Goal: Task Accomplishment & Management: Manage account settings

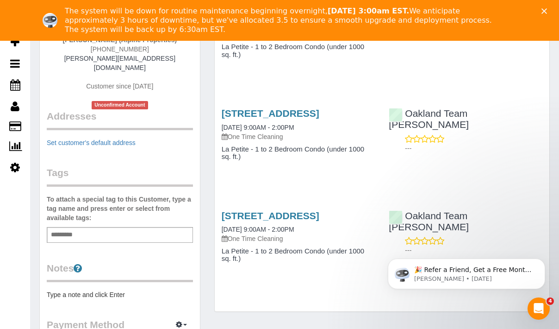
scroll to position [148, 0]
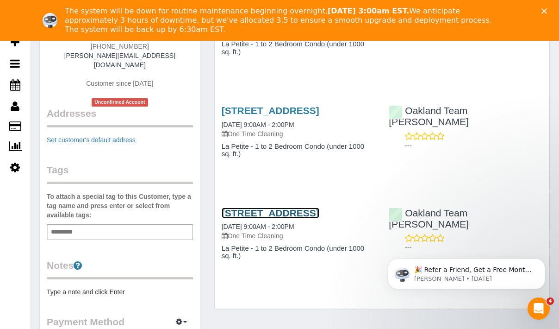
click at [263, 218] on link "410 Manhattan Pl, Los Angeles, CA 90020" at bounding box center [271, 212] width 98 height 11
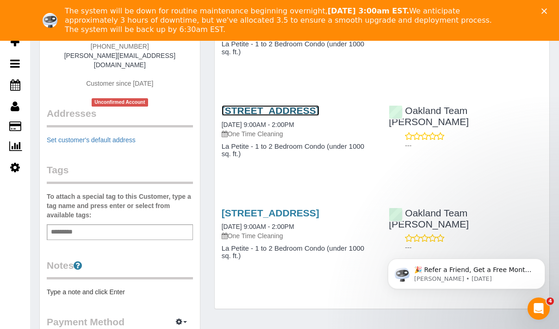
click at [257, 110] on link "410 Manhattan Pl, Los Angeles, CA 90020" at bounding box center [271, 110] width 98 height 11
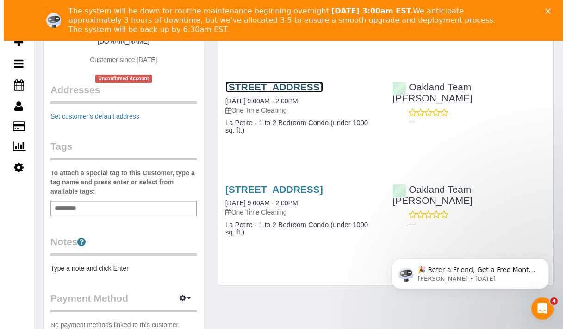
scroll to position [176, 0]
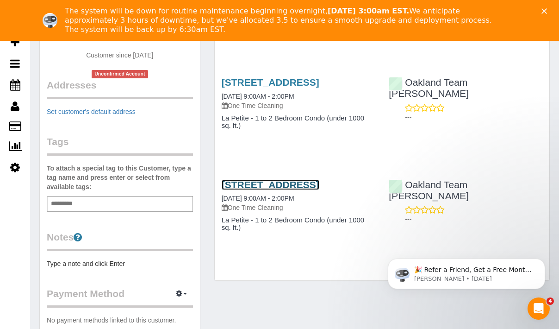
click at [237, 190] on link "410 Manhattan Pl, Los Angeles, CA 90020" at bounding box center [271, 184] width 98 height 11
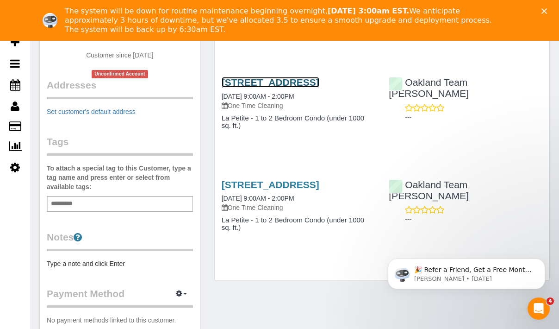
click at [259, 88] on link "410 Manhattan Pl, Los Angeles, CA 90020" at bounding box center [271, 82] width 98 height 11
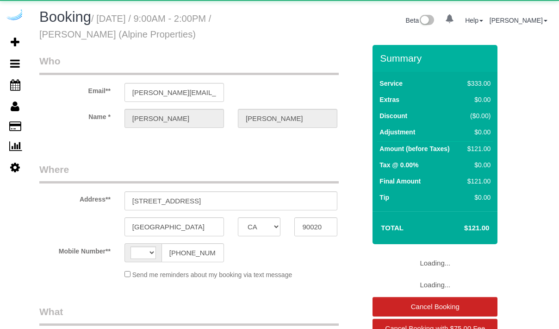
select select "CA"
select select "string:[GEOGRAPHIC_DATA]"
select select "object:612"
select select "6"
select select "number:9"
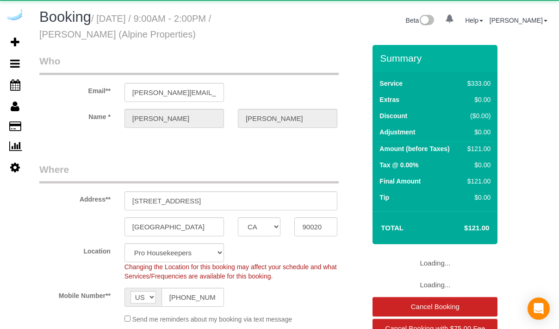
select select "object:1278"
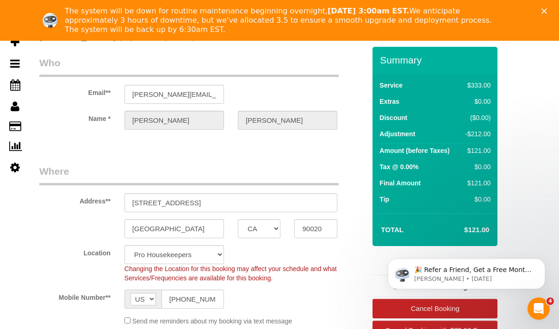
scroll to position [46, 0]
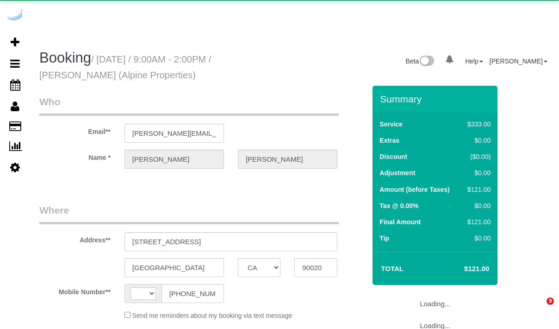
select select "CA"
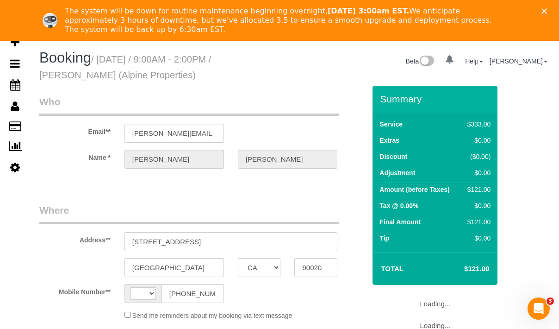
select select "string:[GEOGRAPHIC_DATA]"
select select "object:812"
select select "6"
select select "number:9"
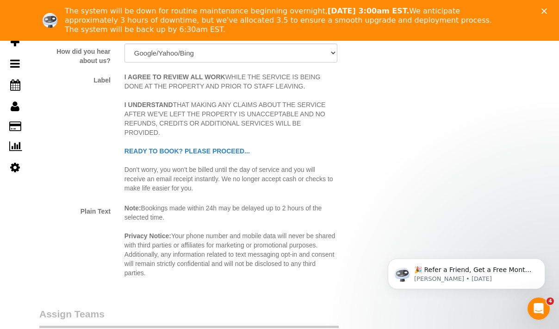
scroll to position [1435, 0]
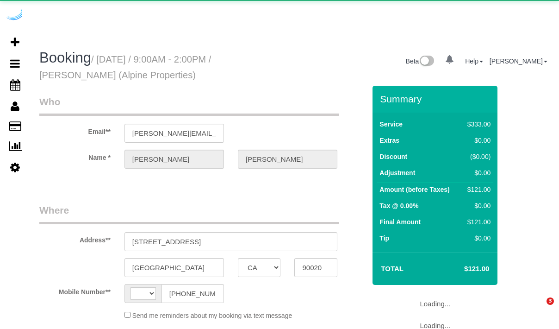
select select "CA"
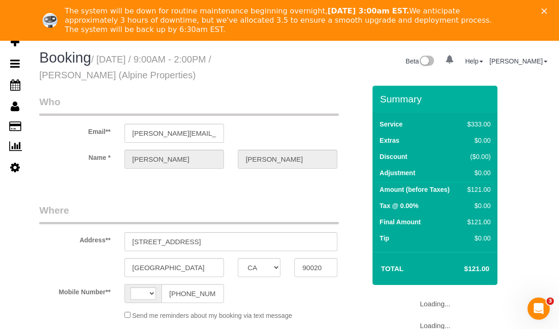
select select "string:[GEOGRAPHIC_DATA]"
select select "object:683"
select select "6"
select select "number:9"
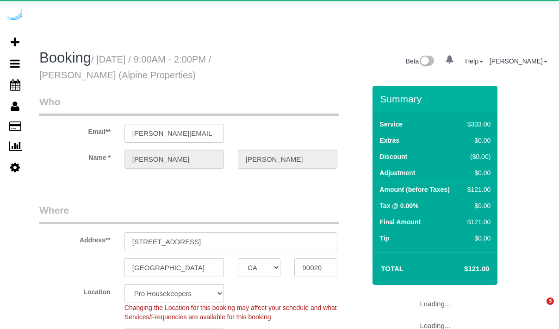
select select "CA"
select select "6"
select select "number:9"
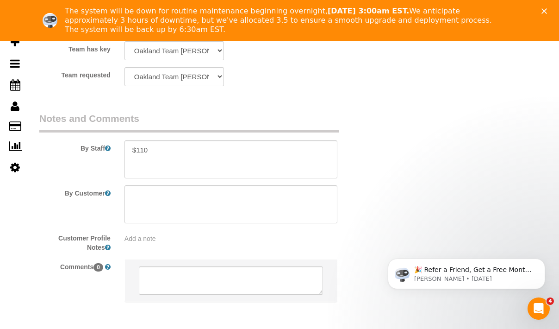
scroll to position [1781, 0]
